Goal: Contribute content: Contribute content

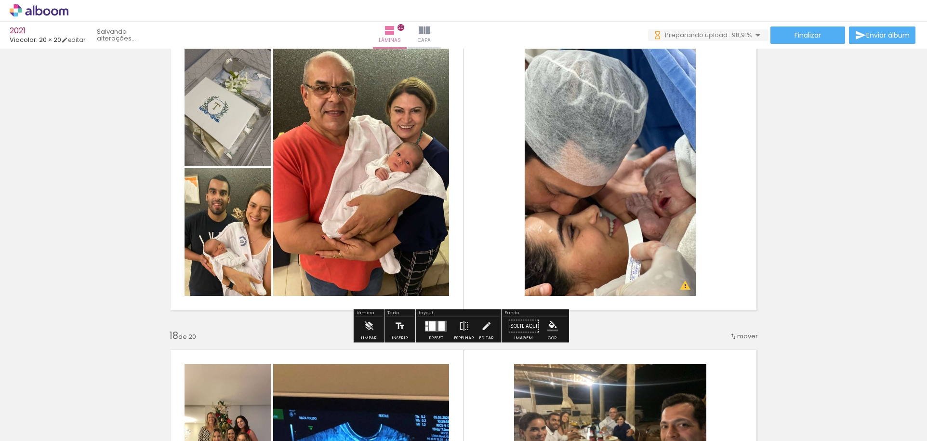
scroll to position [5349, 0]
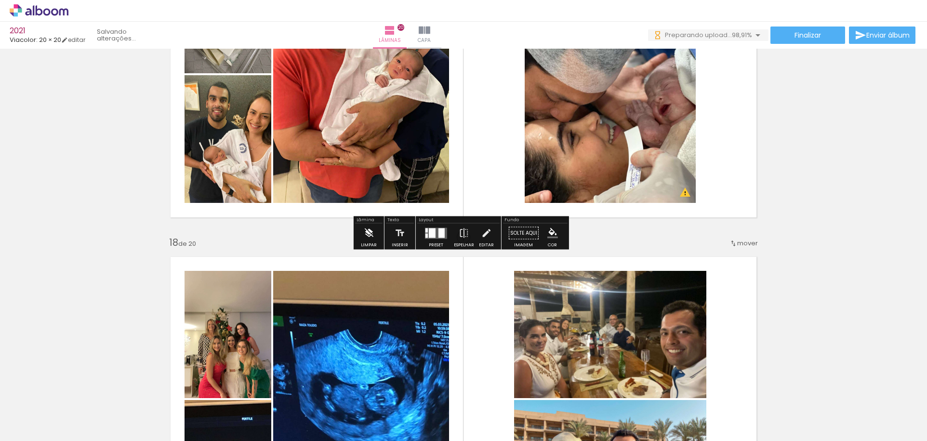
click at [369, 231] on iron-icon at bounding box center [368, 233] width 11 height 19
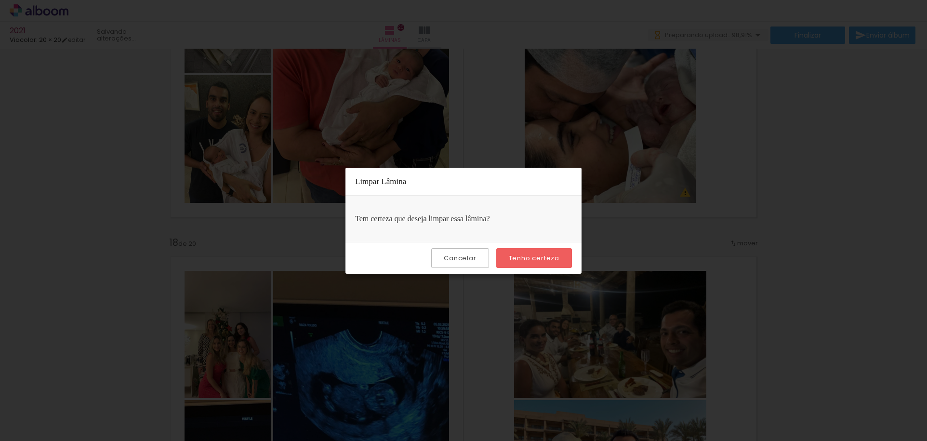
click at [0, 0] on slot "Tenho certeza" at bounding box center [0, 0] width 0 height 0
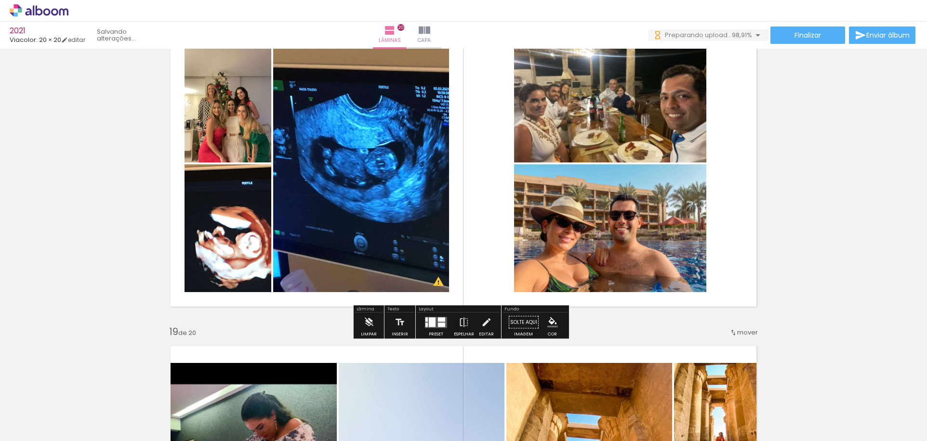
scroll to position [5638, 0]
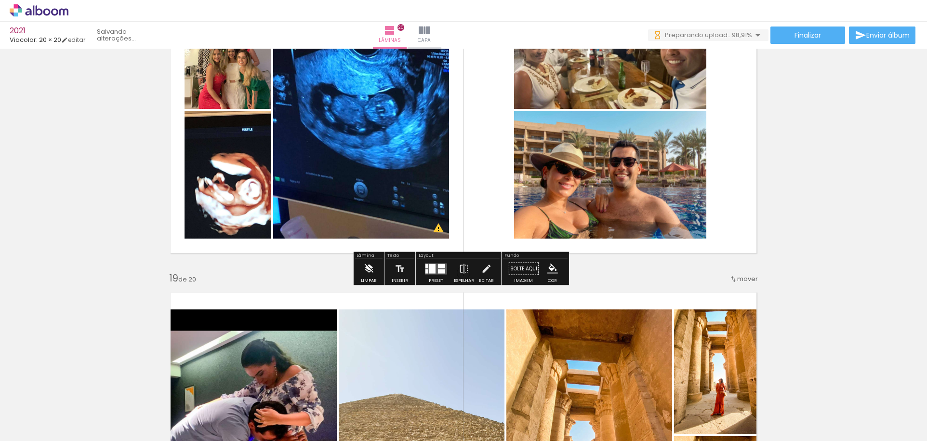
click at [368, 272] on iron-icon at bounding box center [368, 268] width 11 height 19
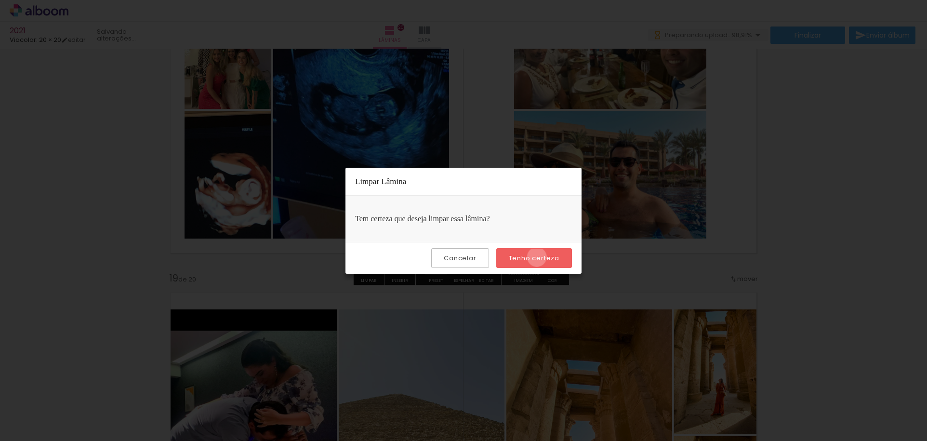
click at [0, 0] on slot "Tenho certeza" at bounding box center [0, 0] width 0 height 0
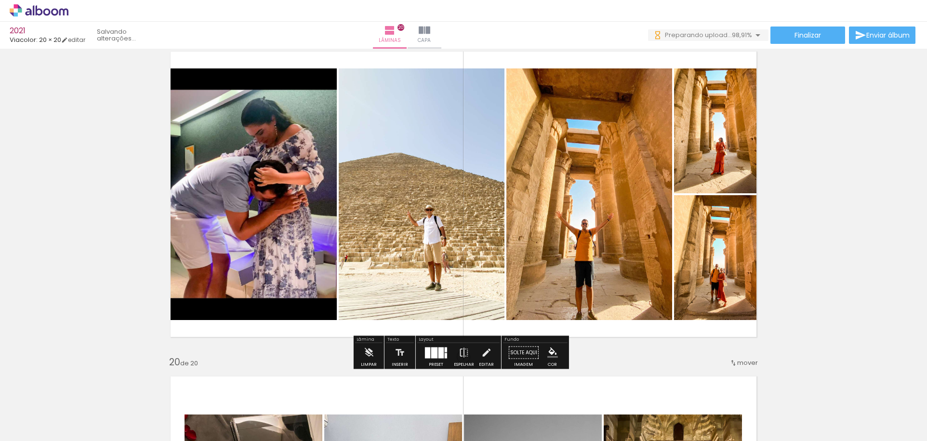
scroll to position [5975, 0]
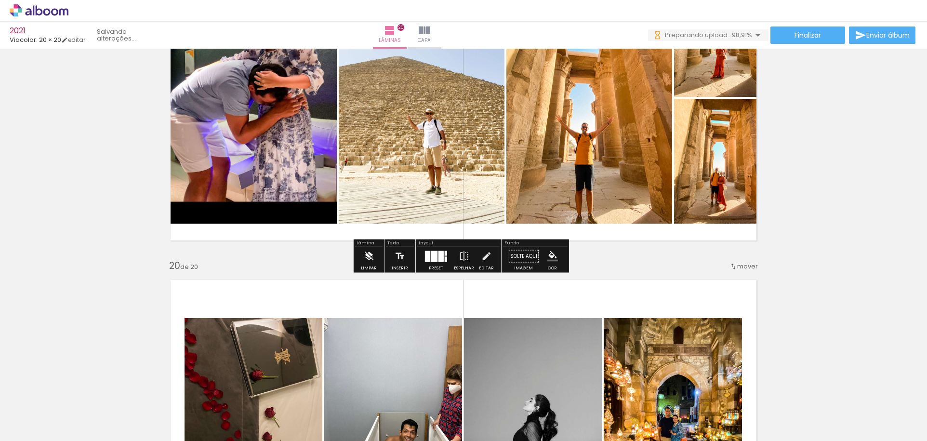
click at [368, 257] on iron-icon at bounding box center [368, 256] width 11 height 19
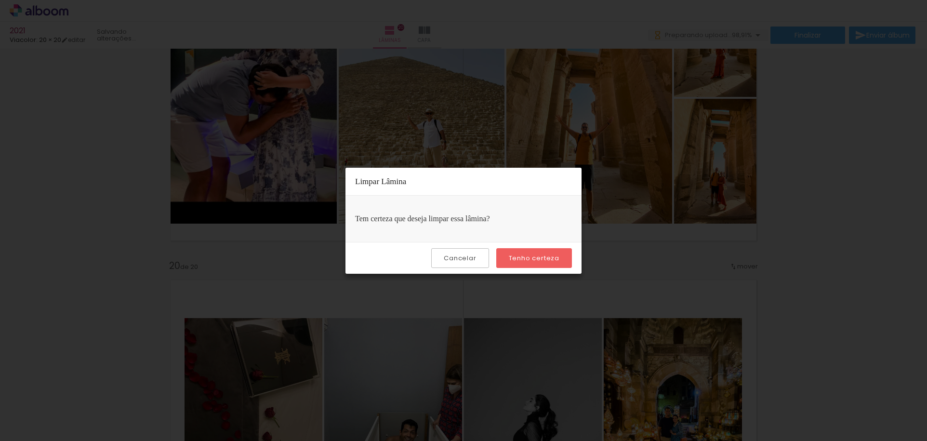
click at [0, 0] on slot "Tenho certeza" at bounding box center [0, 0] width 0 height 0
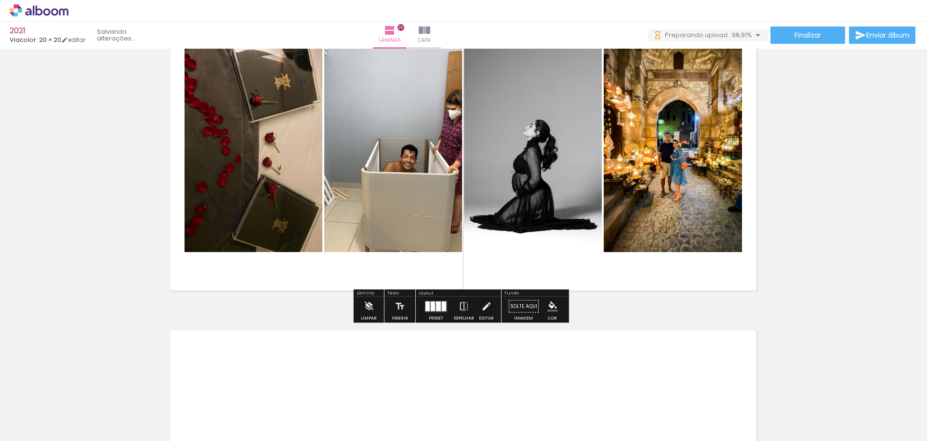
scroll to position [6313, 0]
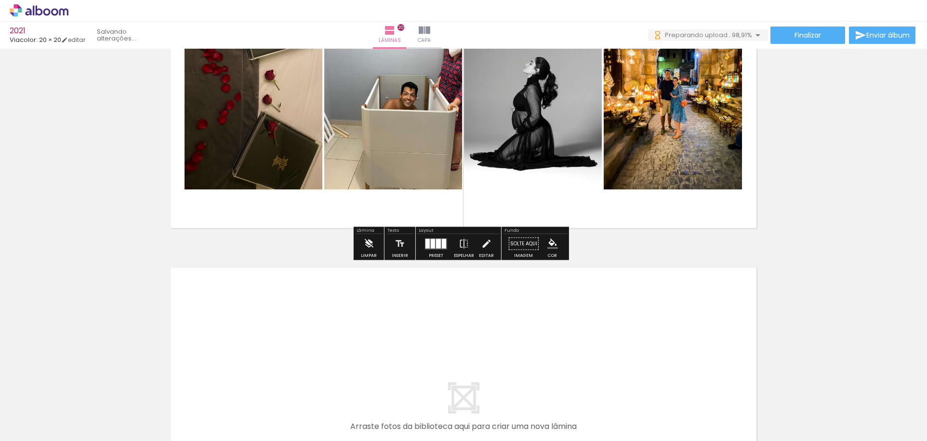
click at [371, 245] on iron-icon at bounding box center [368, 243] width 11 height 19
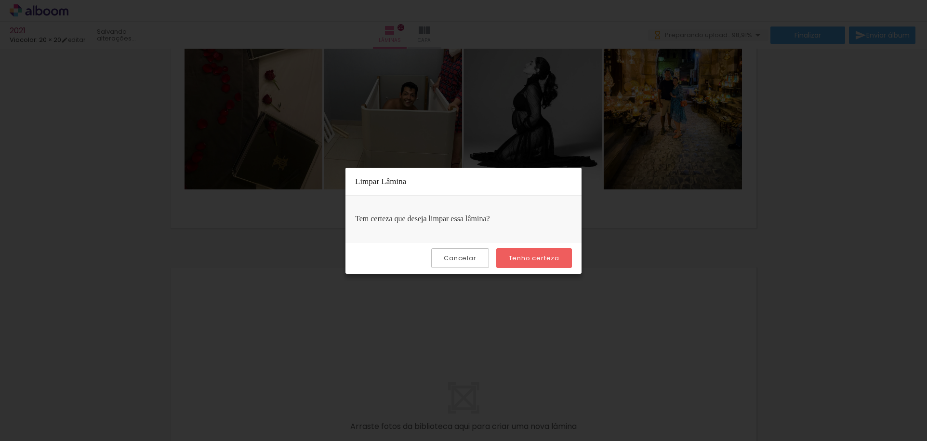
click at [0, 0] on slot "Tenho certeza" at bounding box center [0, 0] width 0 height 0
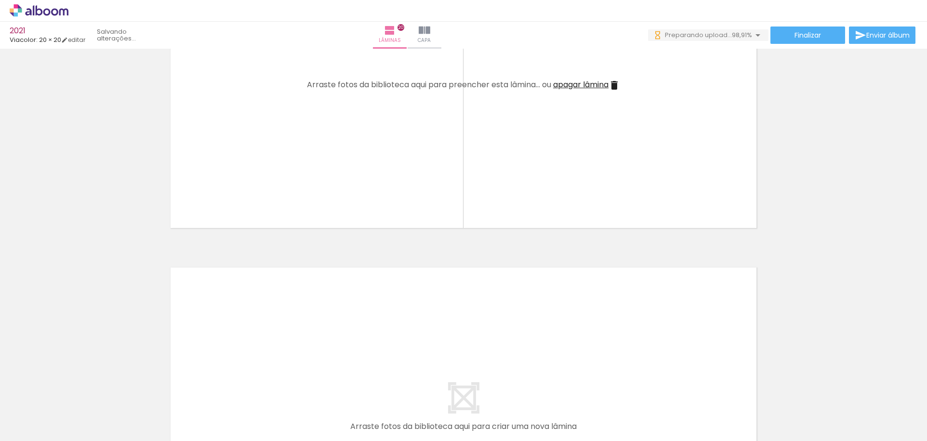
scroll to position [6526, 0]
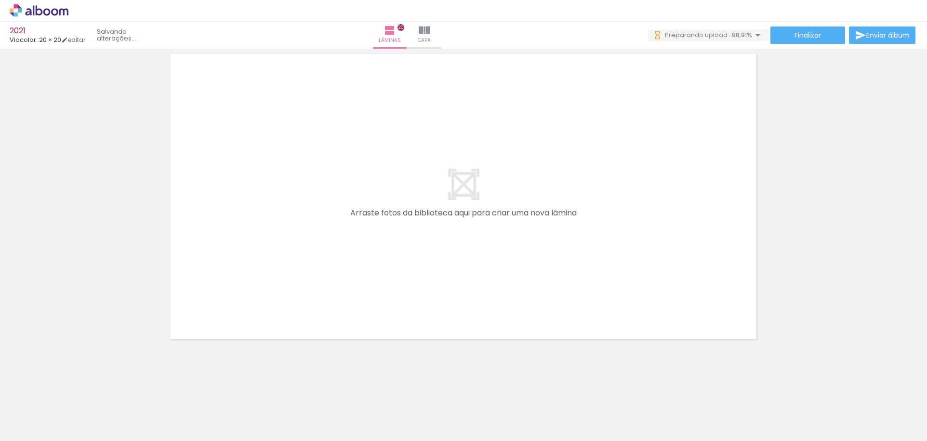
click at [78, 385] on iron-icon at bounding box center [75, 389] width 10 height 10
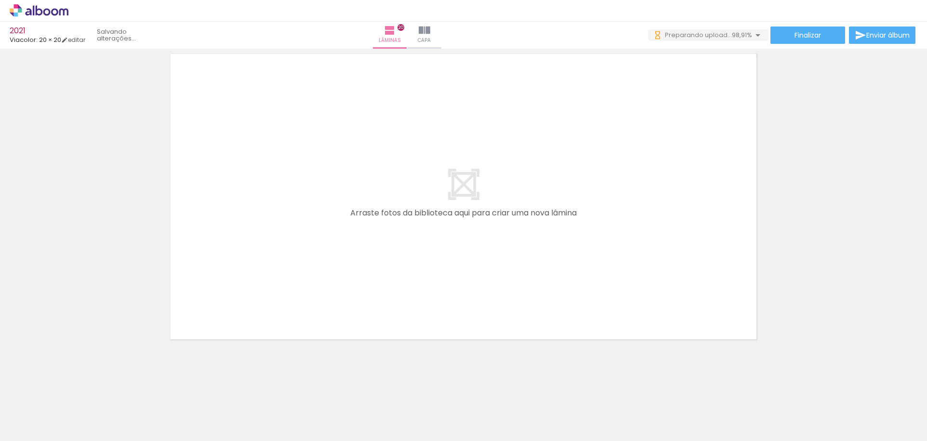
click at [78, 385] on iron-icon at bounding box center [75, 389] width 10 height 10
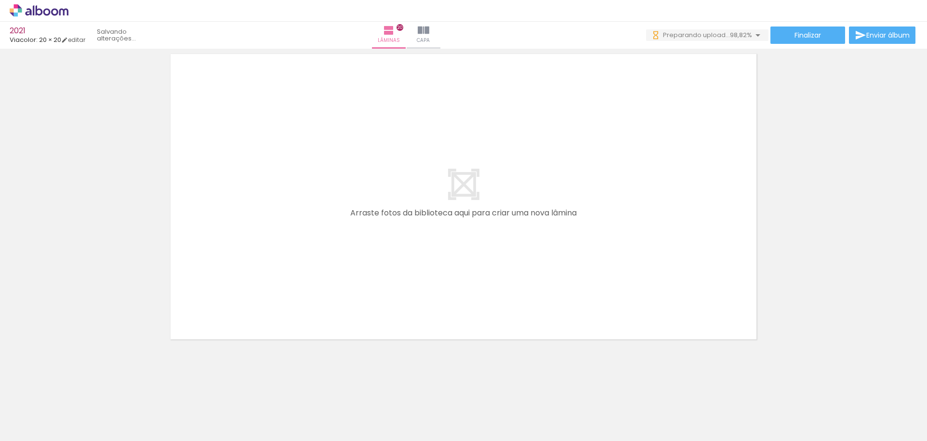
click at [78, 385] on iron-icon at bounding box center [75, 389] width 10 height 10
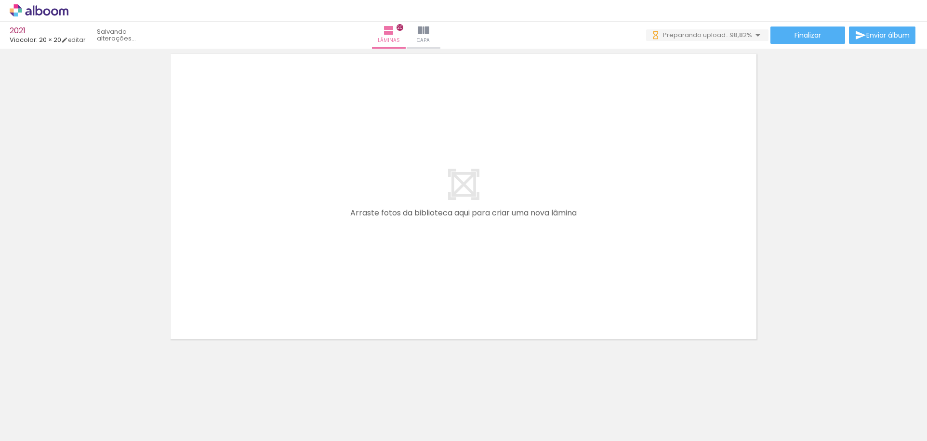
click at [78, 385] on iron-icon at bounding box center [75, 389] width 10 height 10
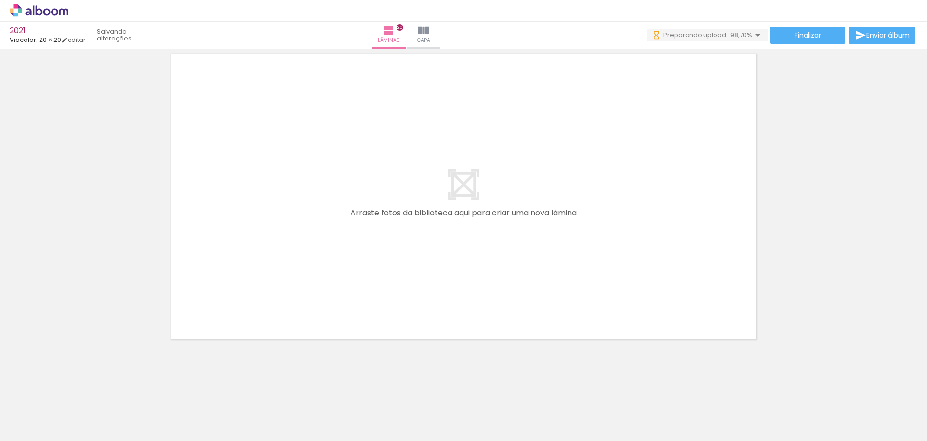
click at [78, 385] on iron-icon at bounding box center [75, 389] width 10 height 10
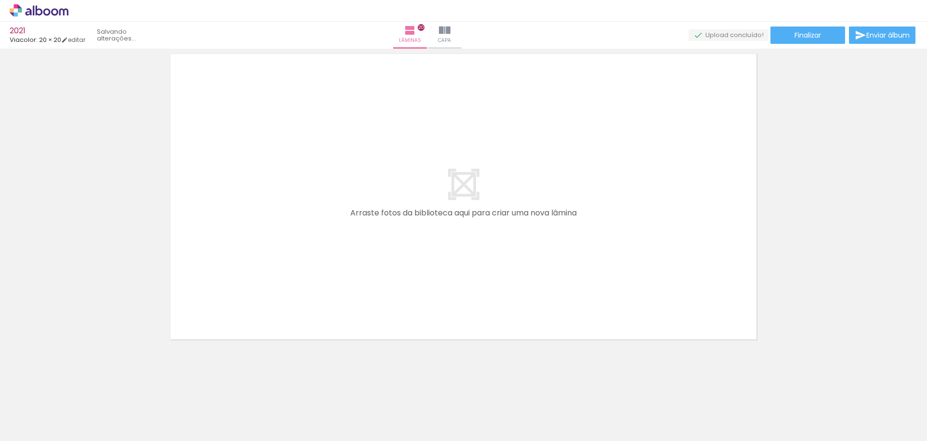
click at [78, 385] on iron-icon at bounding box center [75, 389] width 10 height 10
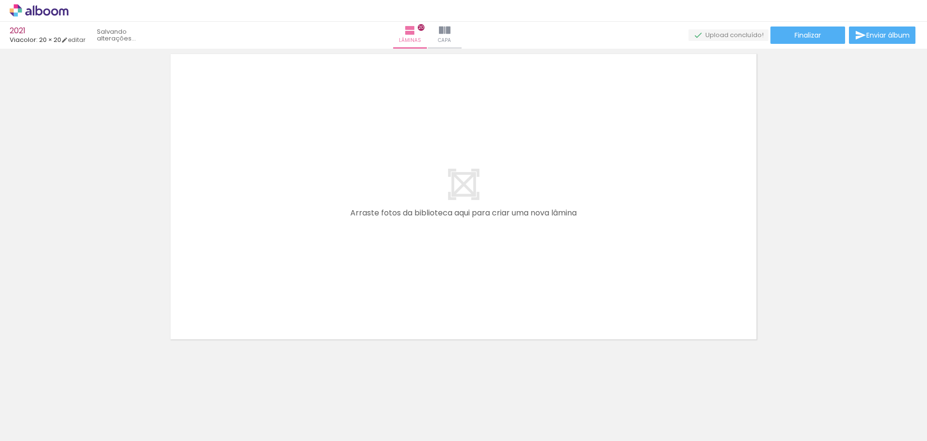
click at [78, 385] on iron-icon at bounding box center [75, 389] width 10 height 10
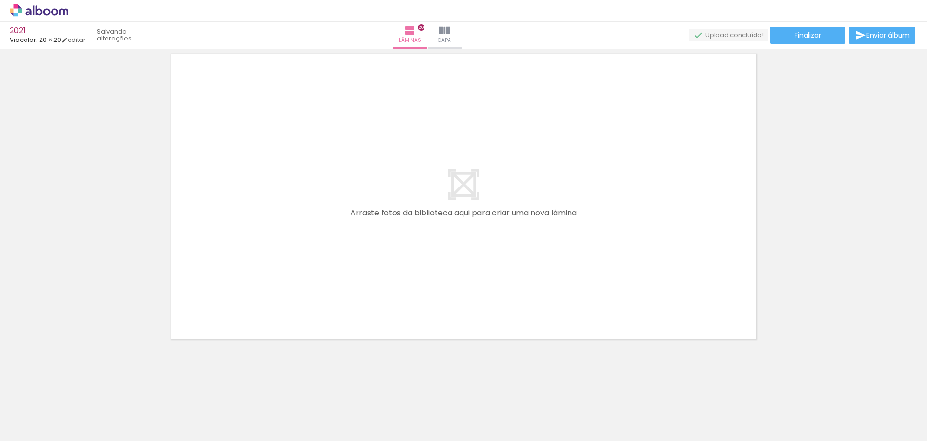
click at [78, 385] on iron-icon at bounding box center [75, 389] width 10 height 10
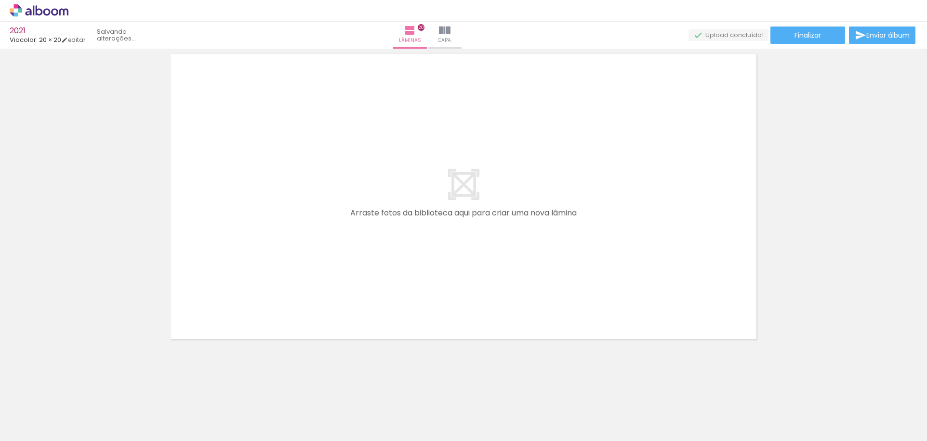
click at [78, 385] on iron-icon at bounding box center [75, 389] width 10 height 10
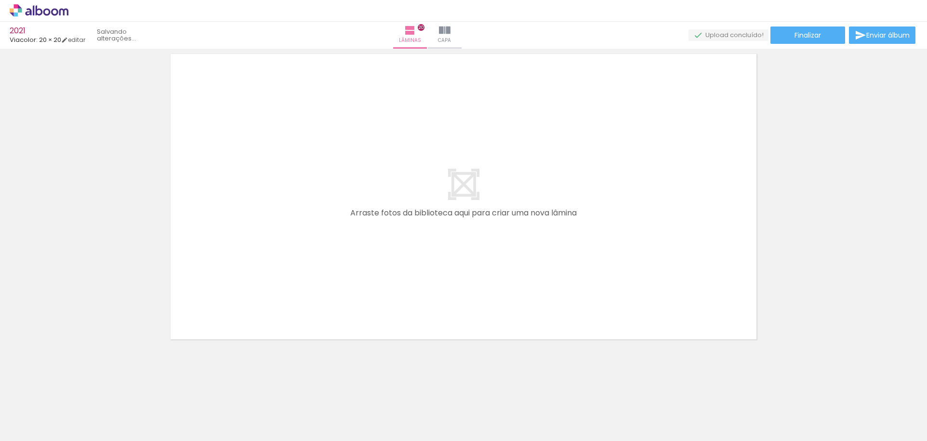
click at [78, 385] on iron-icon at bounding box center [75, 389] width 10 height 10
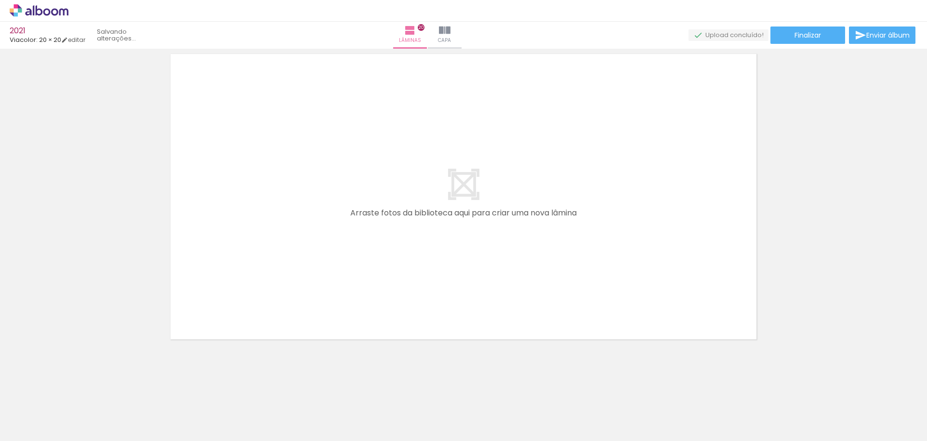
click at [78, 385] on iron-icon at bounding box center [75, 389] width 10 height 10
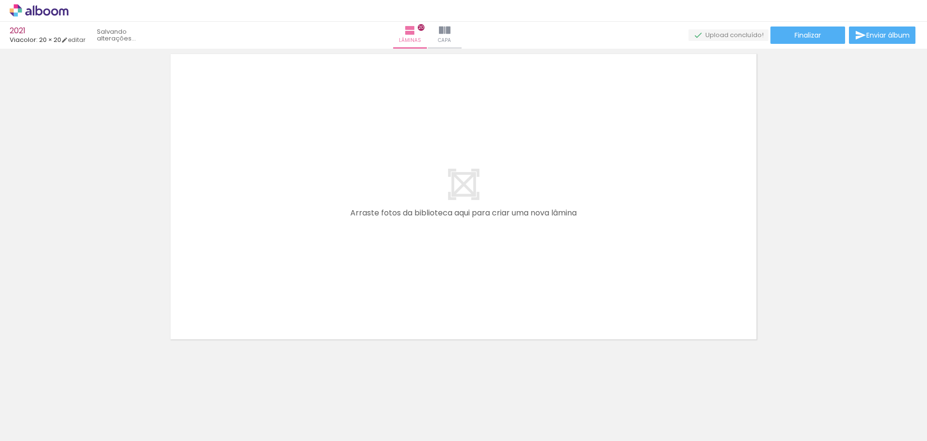
click at [78, 385] on iron-icon at bounding box center [75, 389] width 10 height 10
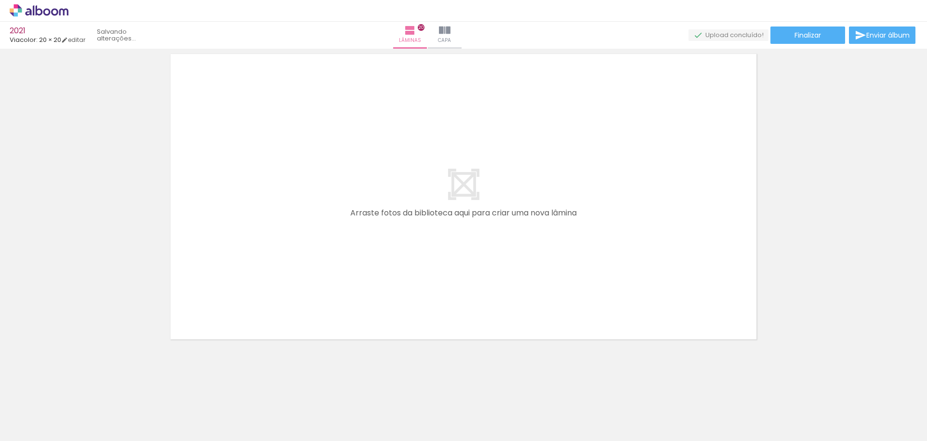
click at [78, 385] on iron-icon at bounding box center [75, 389] width 10 height 10
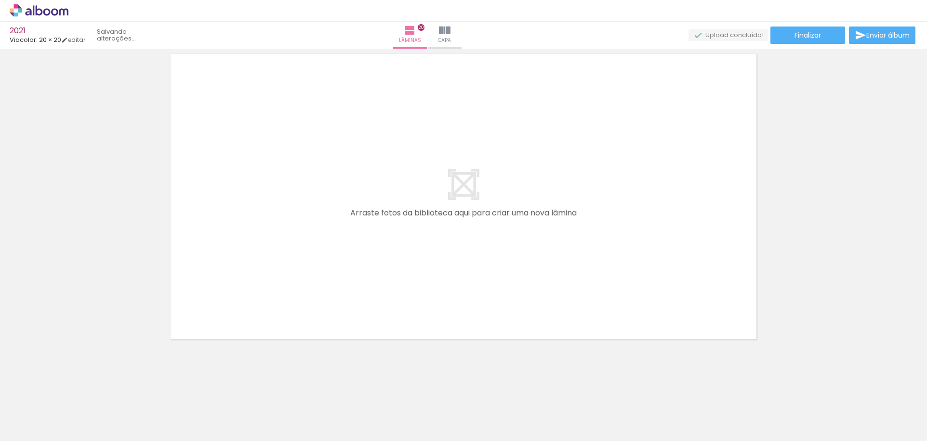
click at [78, 385] on iron-icon at bounding box center [75, 389] width 10 height 10
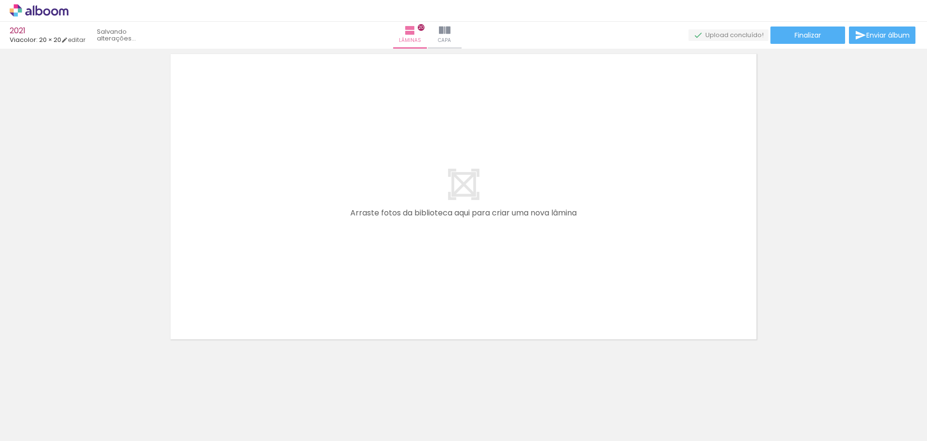
click at [78, 385] on iron-icon at bounding box center [75, 389] width 10 height 10
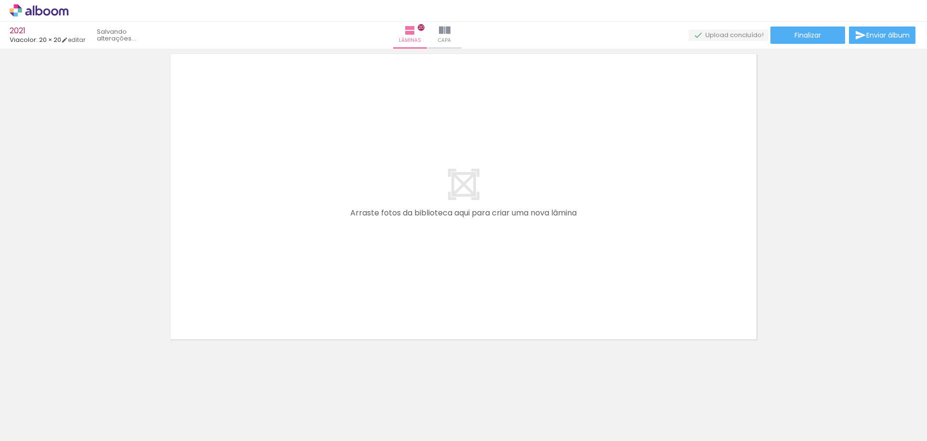
click at [78, 385] on iron-icon at bounding box center [75, 389] width 10 height 10
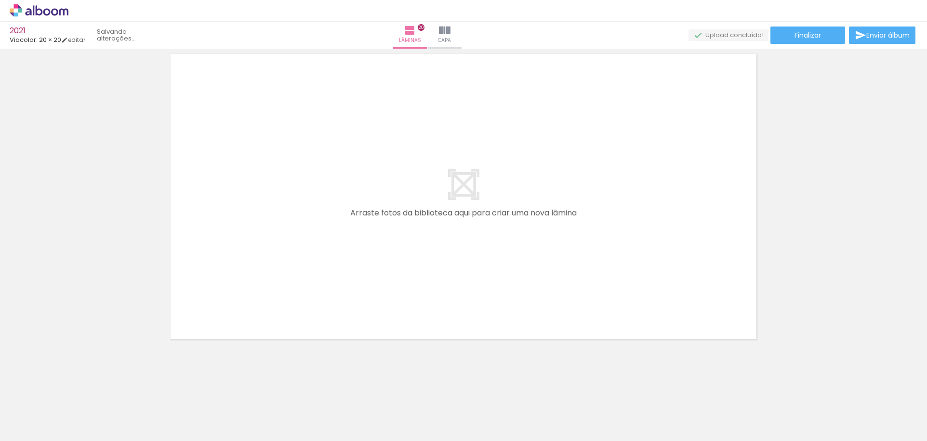
click at [78, 385] on iron-icon at bounding box center [75, 389] width 10 height 10
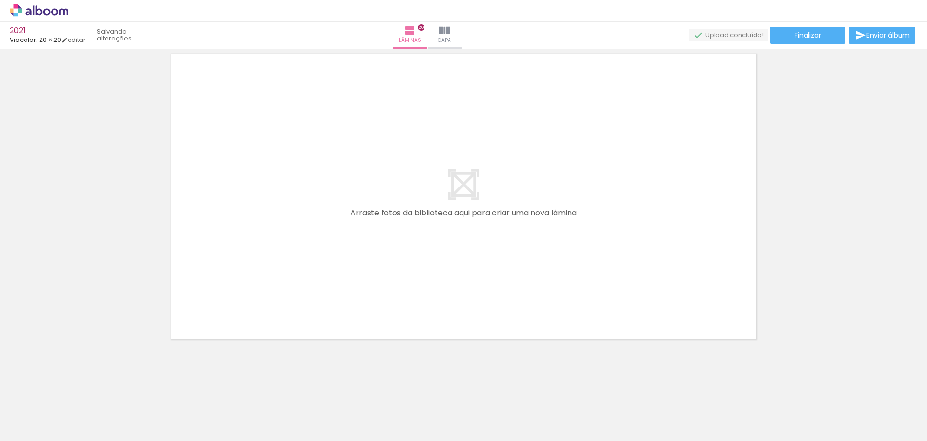
click at [78, 385] on iron-icon at bounding box center [75, 389] width 10 height 10
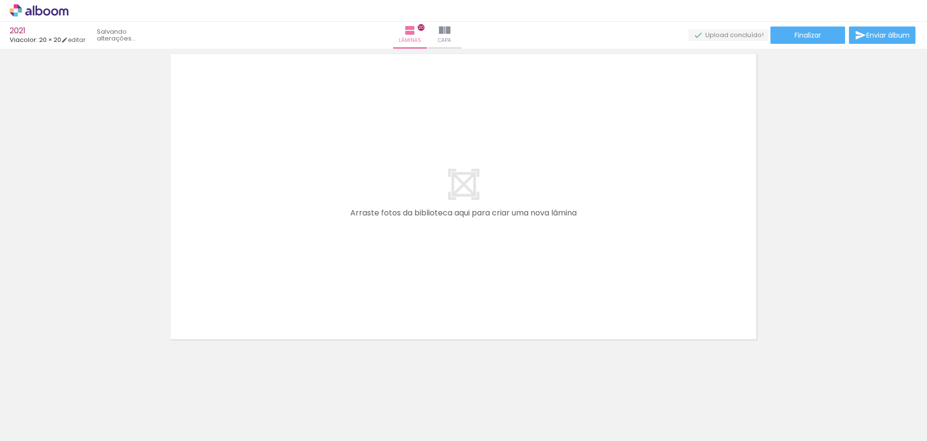
click at [78, 385] on iron-icon at bounding box center [75, 389] width 10 height 10
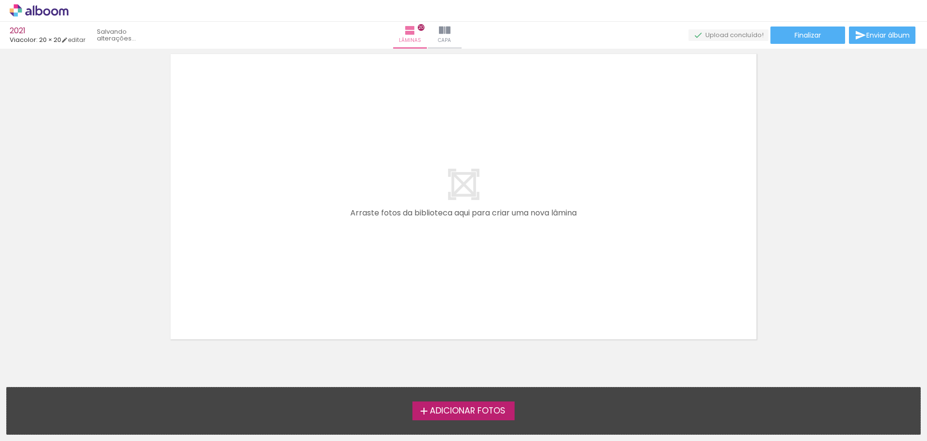
click at [19, 385] on iron-horizontal-list at bounding box center [9, 411] width 19 height 60
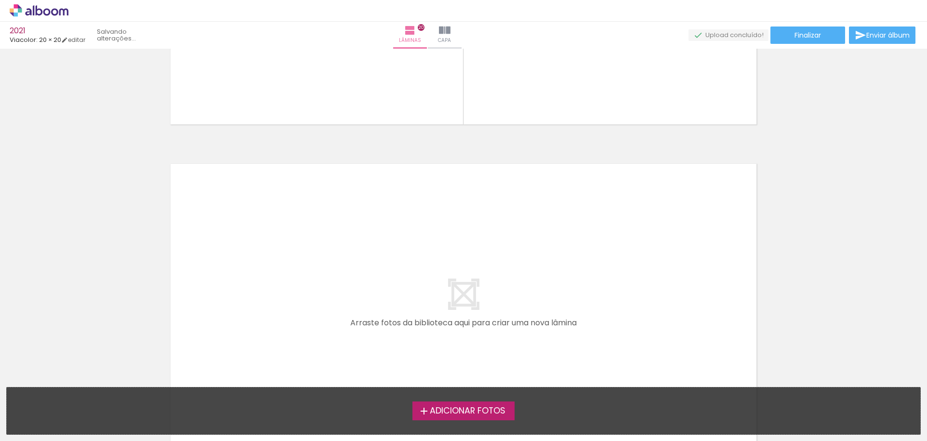
scroll to position [6285, 0]
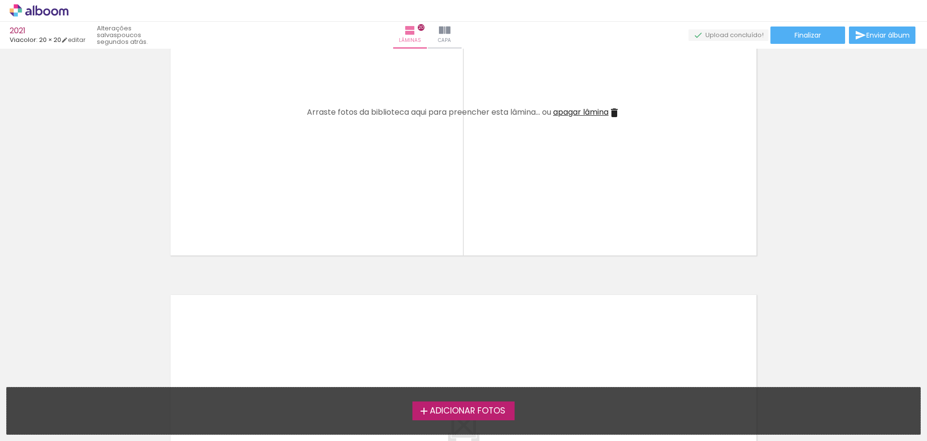
click at [617, 112] on iron-icon at bounding box center [615, 113] width 12 height 12
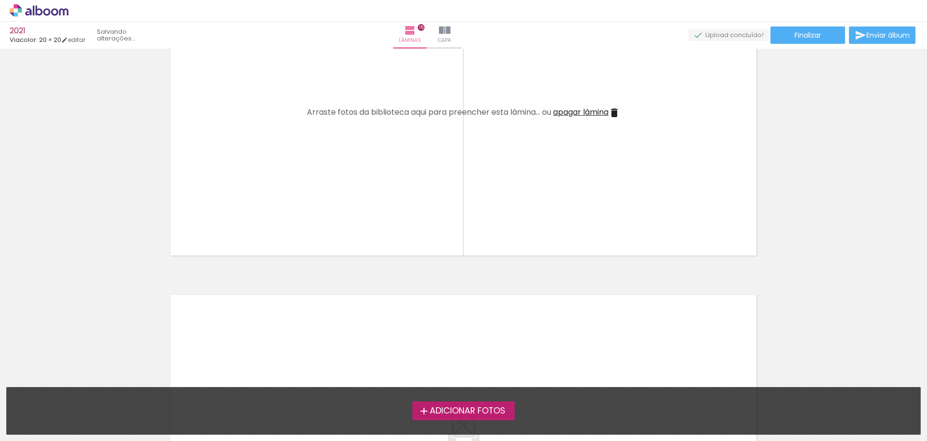
click at [617, 112] on iron-icon at bounding box center [615, 113] width 12 height 12
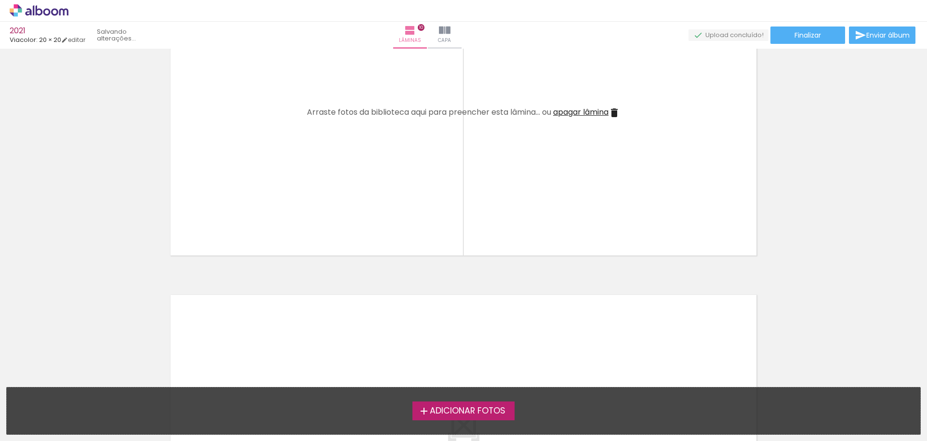
click at [617, 112] on iron-icon at bounding box center [615, 113] width 12 height 12
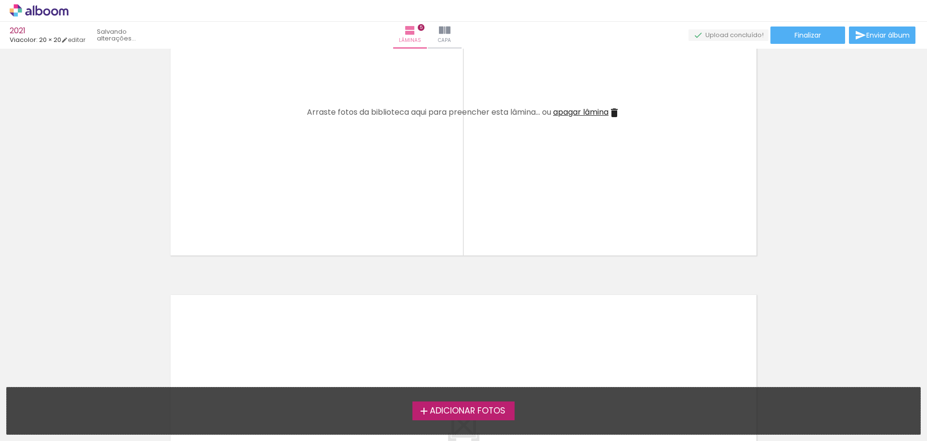
click at [617, 112] on iron-icon at bounding box center [615, 113] width 12 height 12
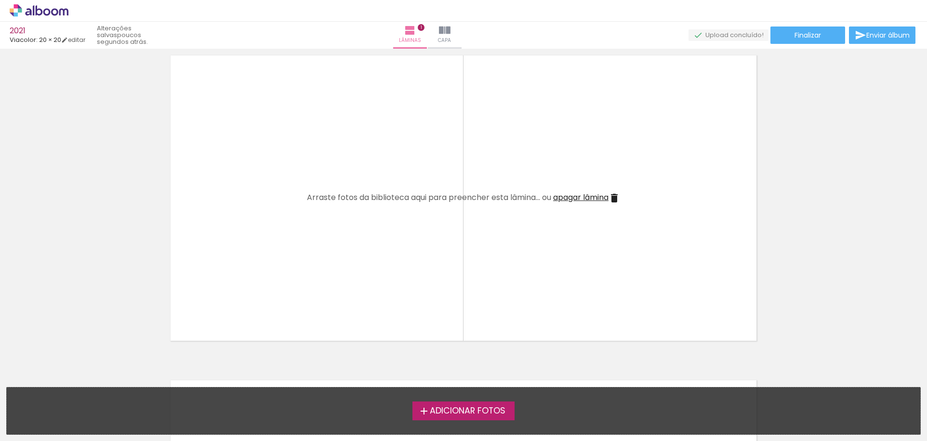
scroll to position [0, 0]
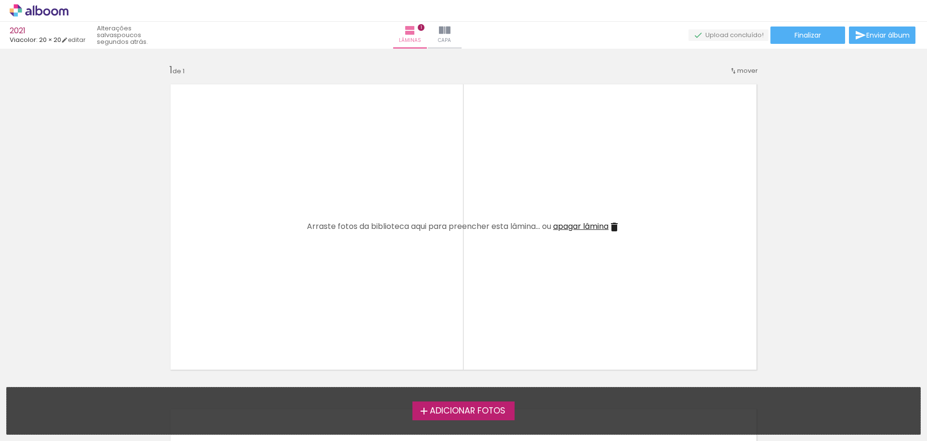
click at [554, 174] on quentale-layouter at bounding box center [463, 227] width 601 height 301
click at [465, 408] on span "Adicionar Fotos" at bounding box center [468, 411] width 76 height 9
click at [0, 0] on input "file" at bounding box center [0, 0] width 0 height 0
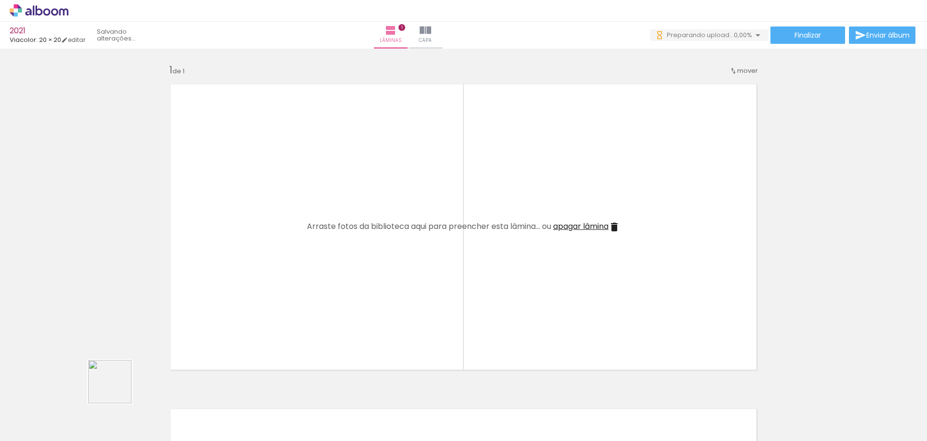
drag, startPoint x: 107, startPoint y: 410, endPoint x: 244, endPoint y: 279, distance: 189.5
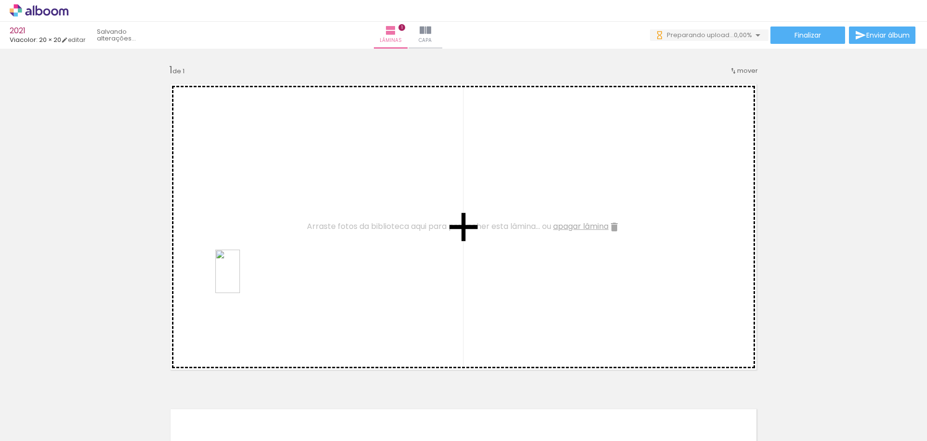
click at [244, 279] on quentale-workspace at bounding box center [463, 220] width 927 height 441
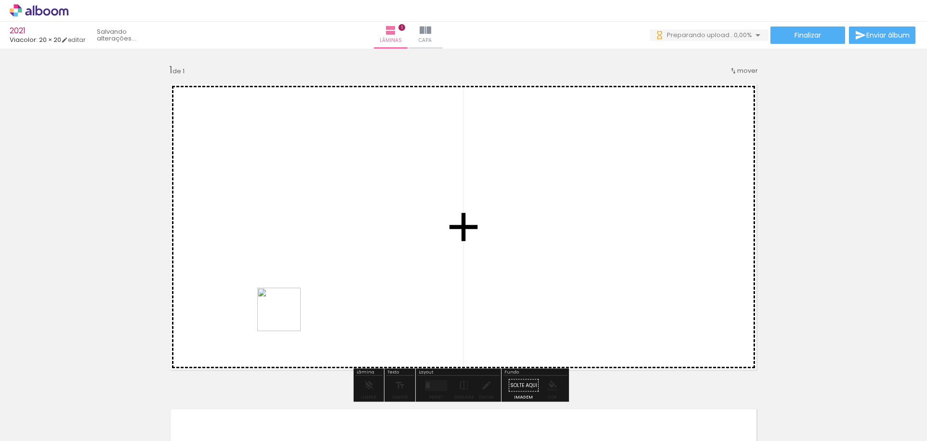
drag, startPoint x: 171, startPoint y: 409, endPoint x: 286, endPoint y: 317, distance: 147.8
click at [286, 317] on quentale-workspace at bounding box center [463, 220] width 927 height 441
drag, startPoint x: 214, startPoint y: 408, endPoint x: 300, endPoint y: 323, distance: 121.3
click at [300, 323] on quentale-workspace at bounding box center [463, 220] width 927 height 441
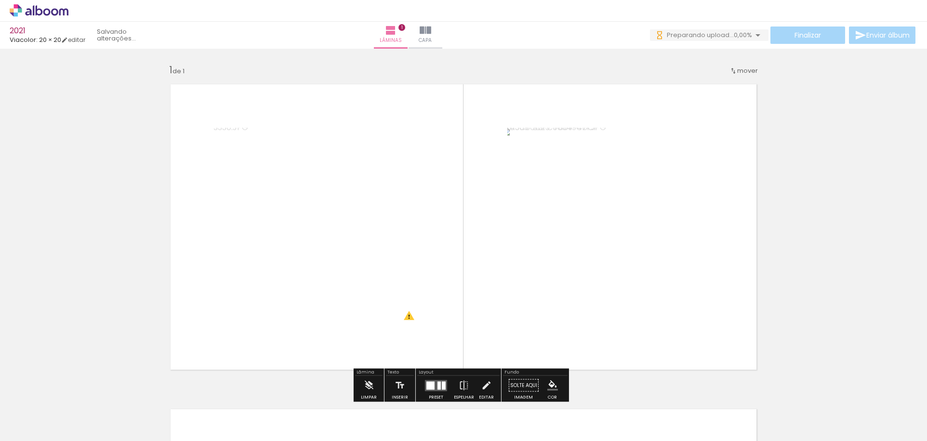
drag, startPoint x: 77, startPoint y: 390, endPoint x: 545, endPoint y: 66, distance: 569.6
click at [77, 390] on iron-icon at bounding box center [75, 389] width 10 height 10
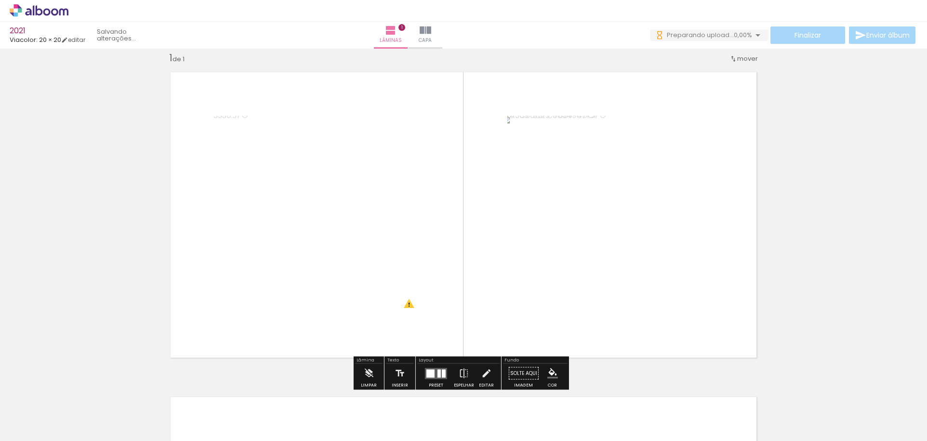
scroll to position [13, 0]
click at [362, 370] on paper-button "Limpar" at bounding box center [369, 375] width 21 height 25
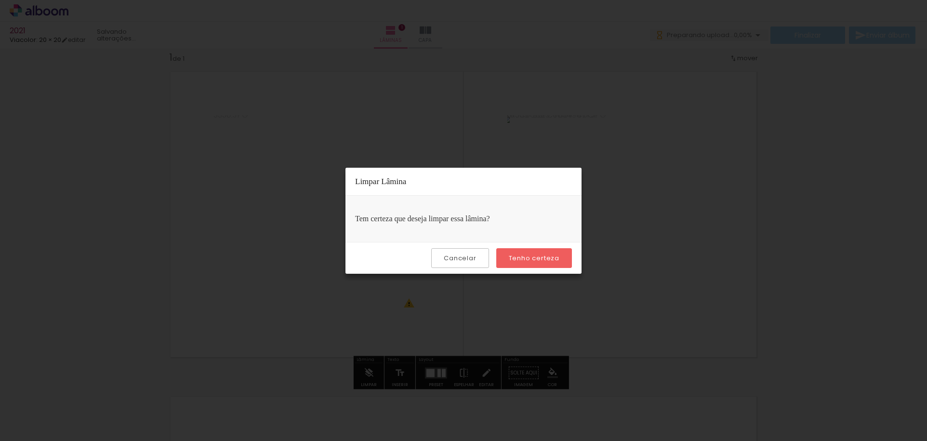
click at [0, 0] on slot "Tenho certeza" at bounding box center [0, 0] width 0 height 0
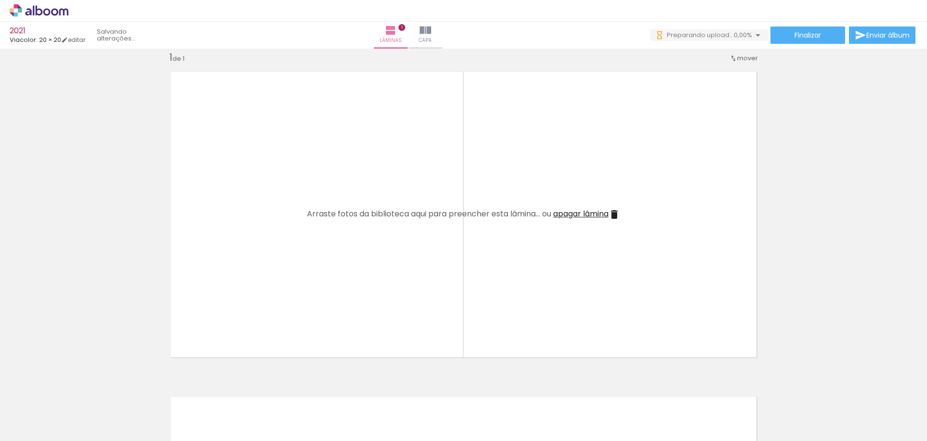
click at [77, 388] on iron-icon at bounding box center [75, 389] width 10 height 10
